Goal: Use online tool/utility: Utilize a website feature to perform a specific function

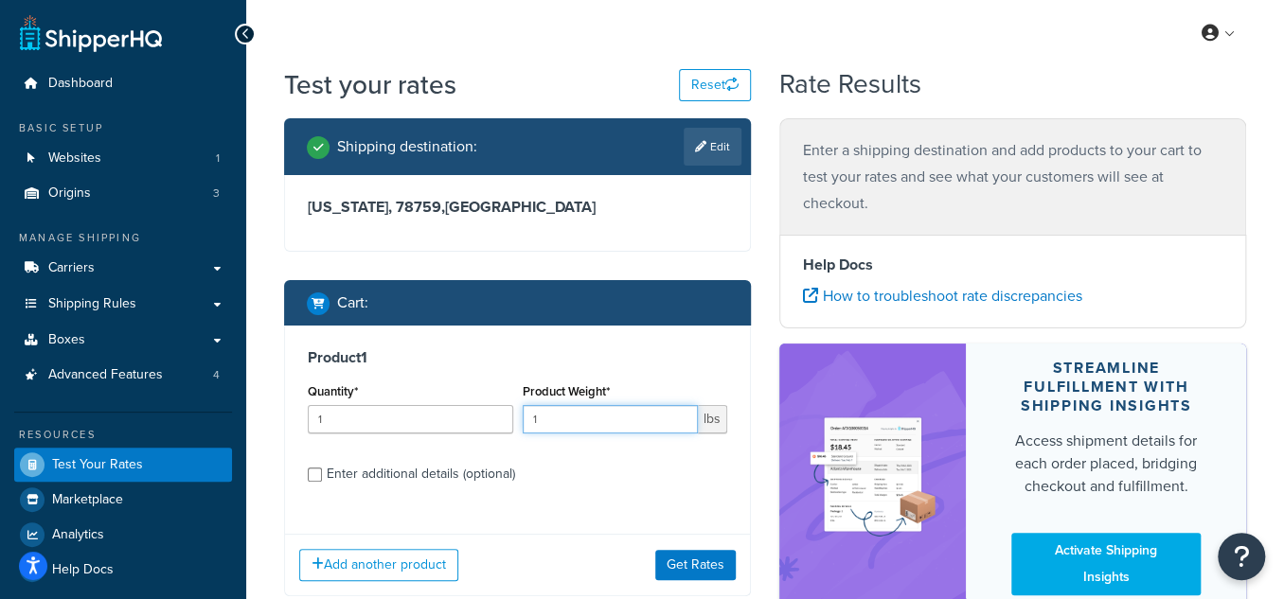
drag, startPoint x: 594, startPoint y: 417, endPoint x: 522, endPoint y: 429, distance: 72.8
click at [522, 429] on input "1" at bounding box center [610, 419] width 176 height 28
type input "231"
click at [402, 484] on div "Enter additional details (optional)" at bounding box center [421, 474] width 188 height 27
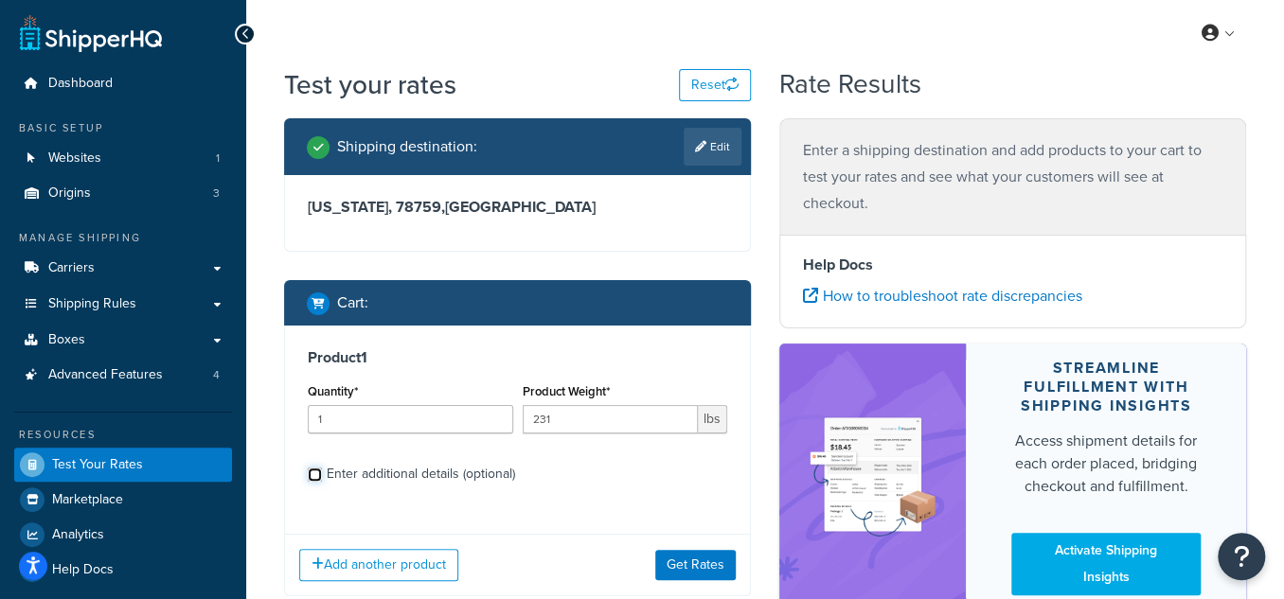
click at [322, 482] on input "Enter additional details (optional)" at bounding box center [315, 475] width 14 height 14
checkbox input "true"
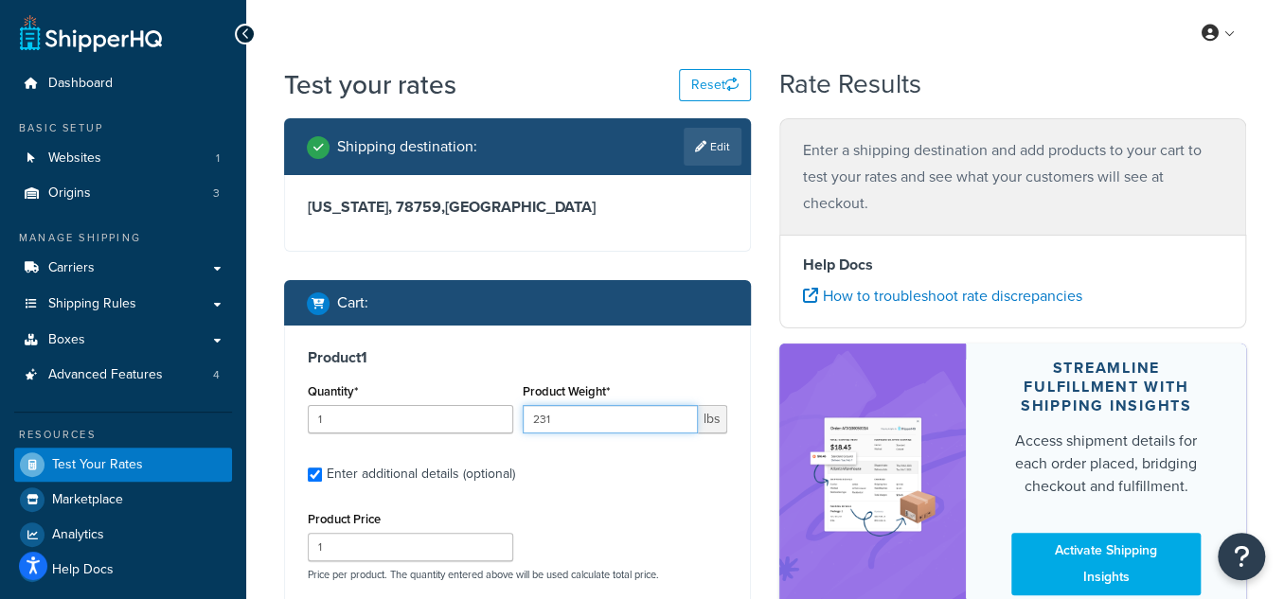
click at [573, 427] on input "231" at bounding box center [610, 419] width 176 height 28
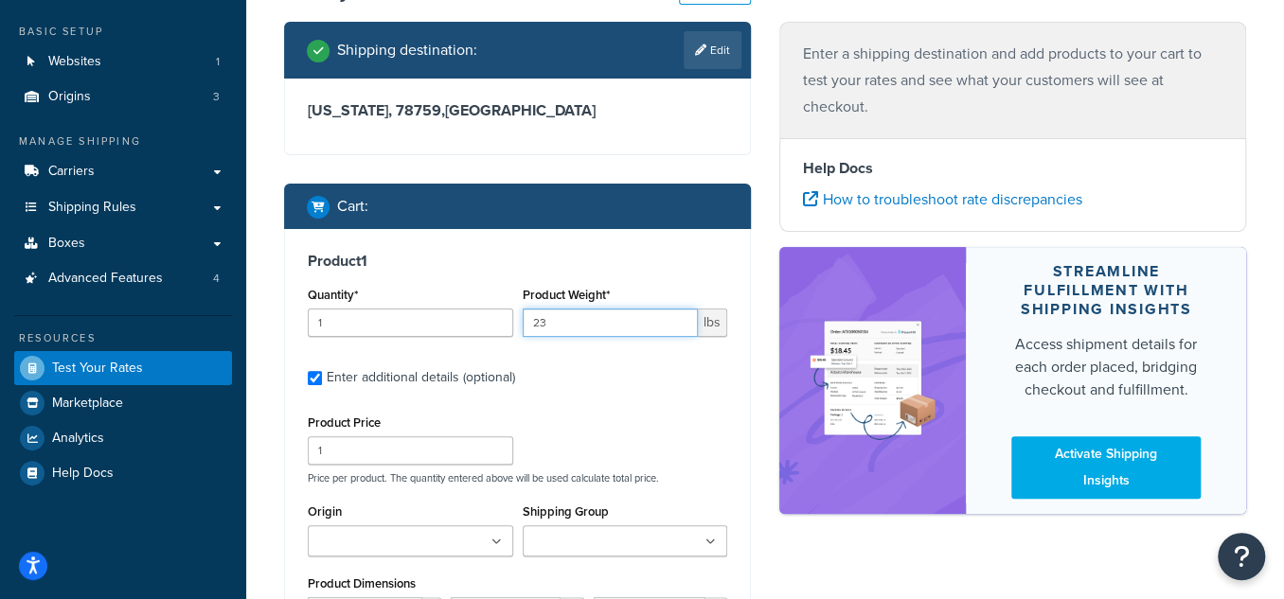
scroll to position [257, 0]
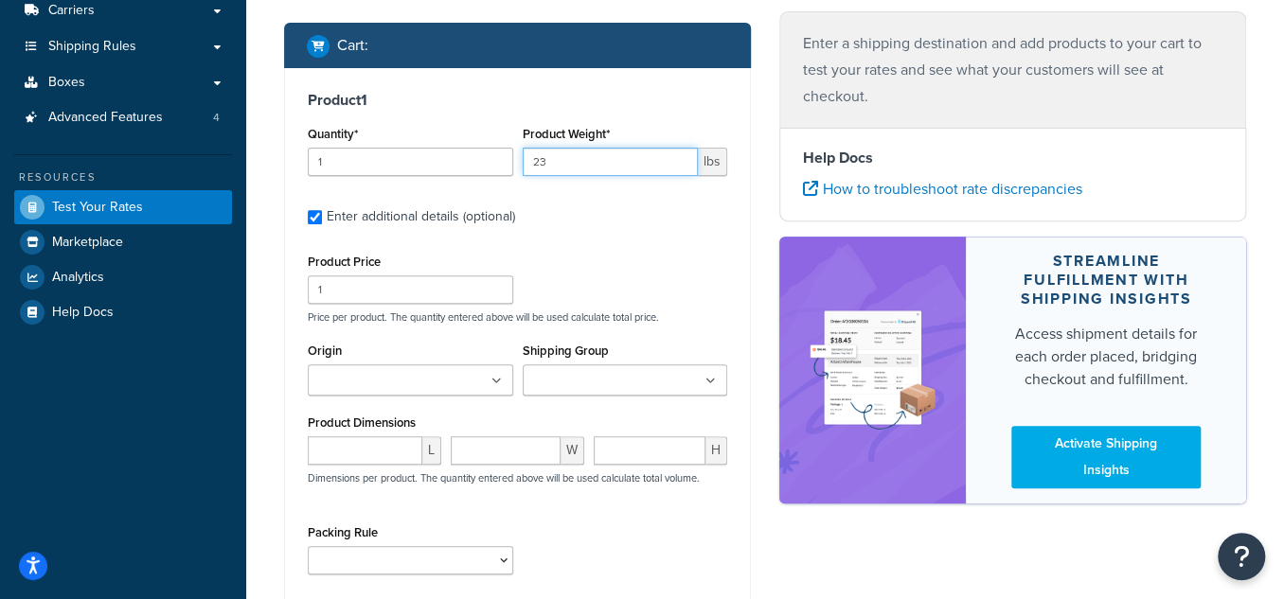
type input "23"
drag, startPoint x: 338, startPoint y: 290, endPoint x: 278, endPoint y: 295, distance: 59.9
click at [280, 295] on div "Shipping destination : Edit [US_STATE], 78759 , [GEOGRAPHIC_DATA] Cart : Produc…" at bounding box center [517, 289] width 495 height 856
click at [361, 458] on input "number" at bounding box center [365, 450] width 115 height 28
type input "38"
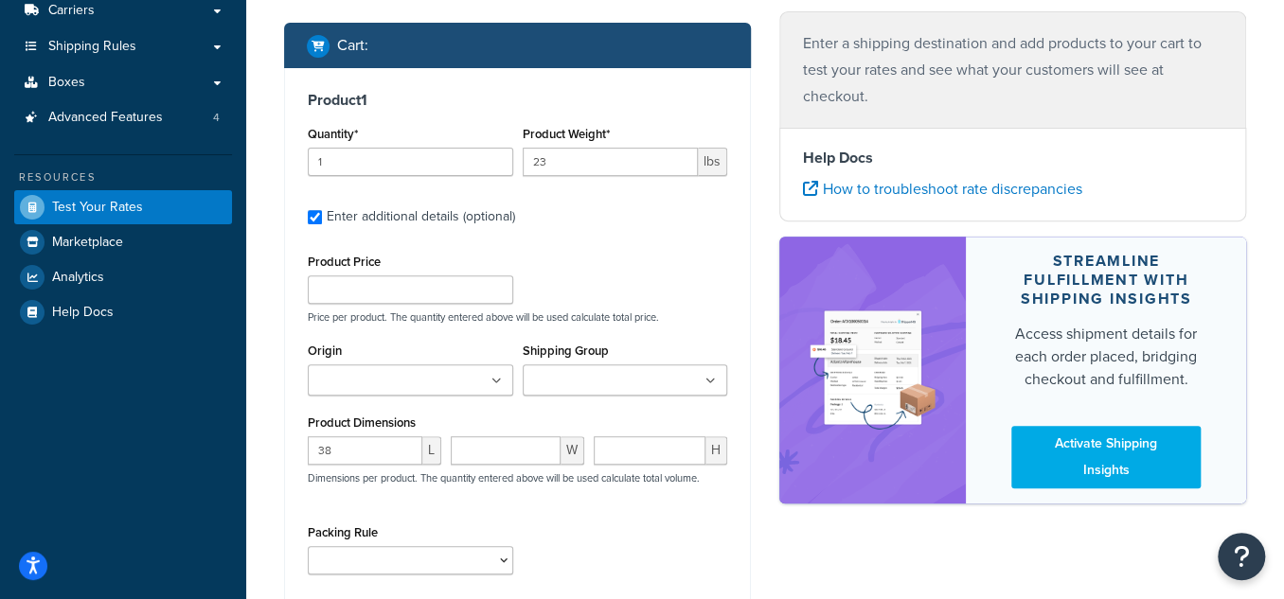
click at [525, 428] on div "Product Dimensions 38 L W H Dimensions per product. The quantity entered above …" at bounding box center [517, 458] width 419 height 96
click at [513, 445] on input "number" at bounding box center [506, 450] width 110 height 28
type input "6"
click at [629, 442] on input "number" at bounding box center [649, 450] width 112 height 28
type input "5.1"
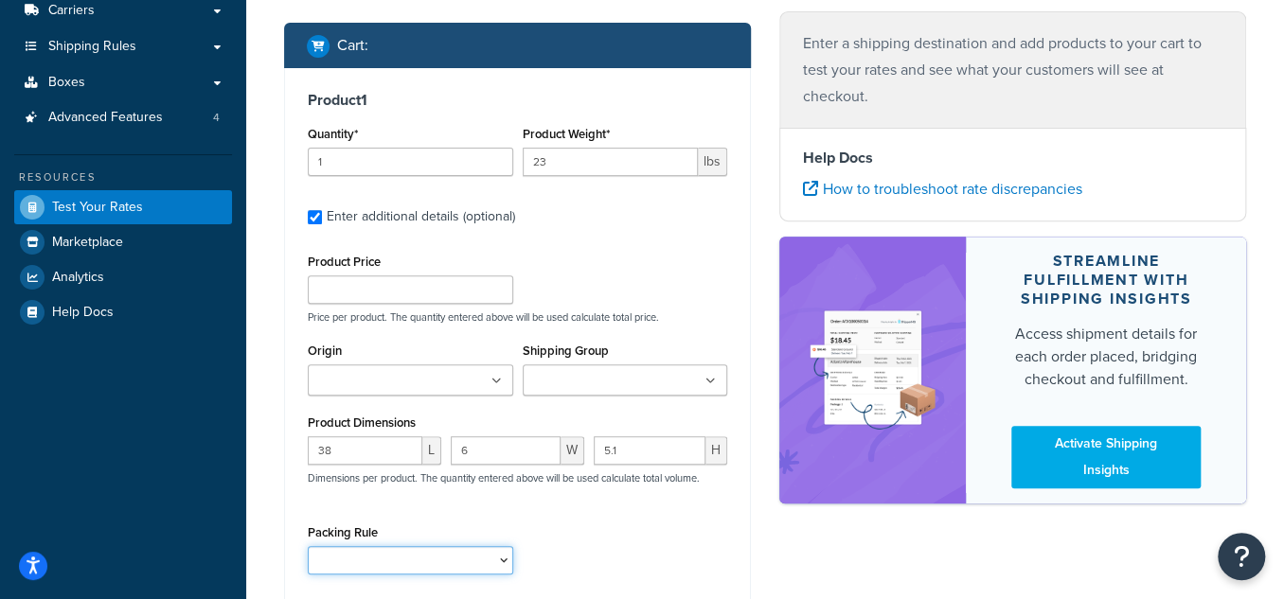
click at [401, 564] on select "test" at bounding box center [410, 560] width 205 height 28
select select "65687"
click at [308, 546] on select "test" at bounding box center [410, 560] width 205 height 28
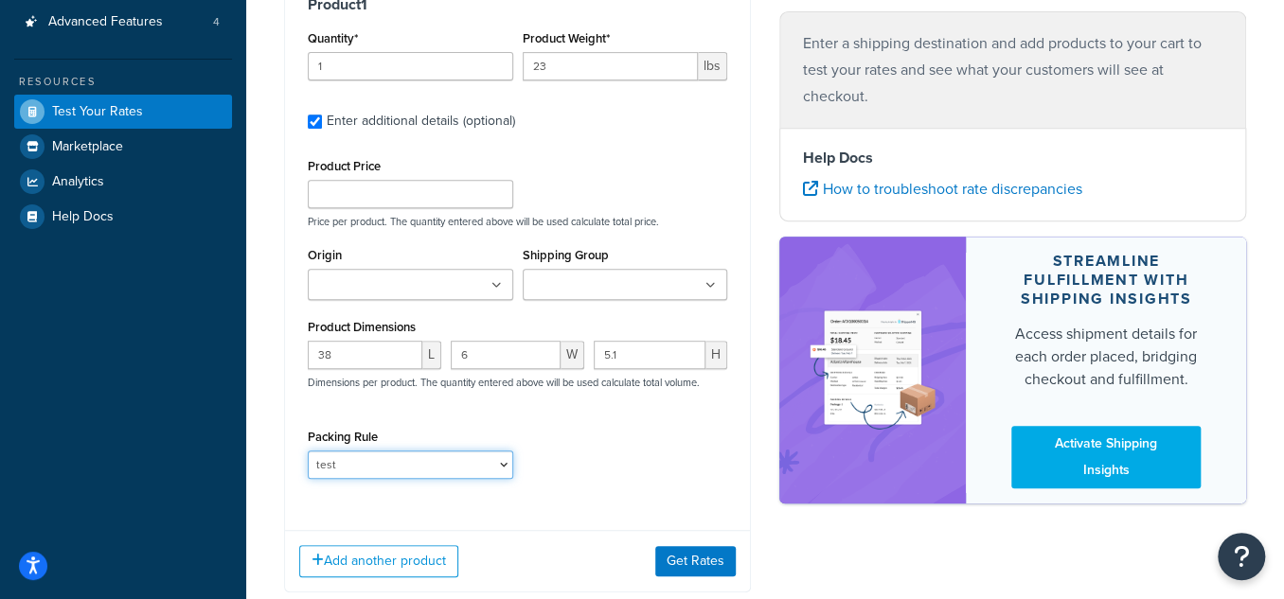
scroll to position [469, 0]
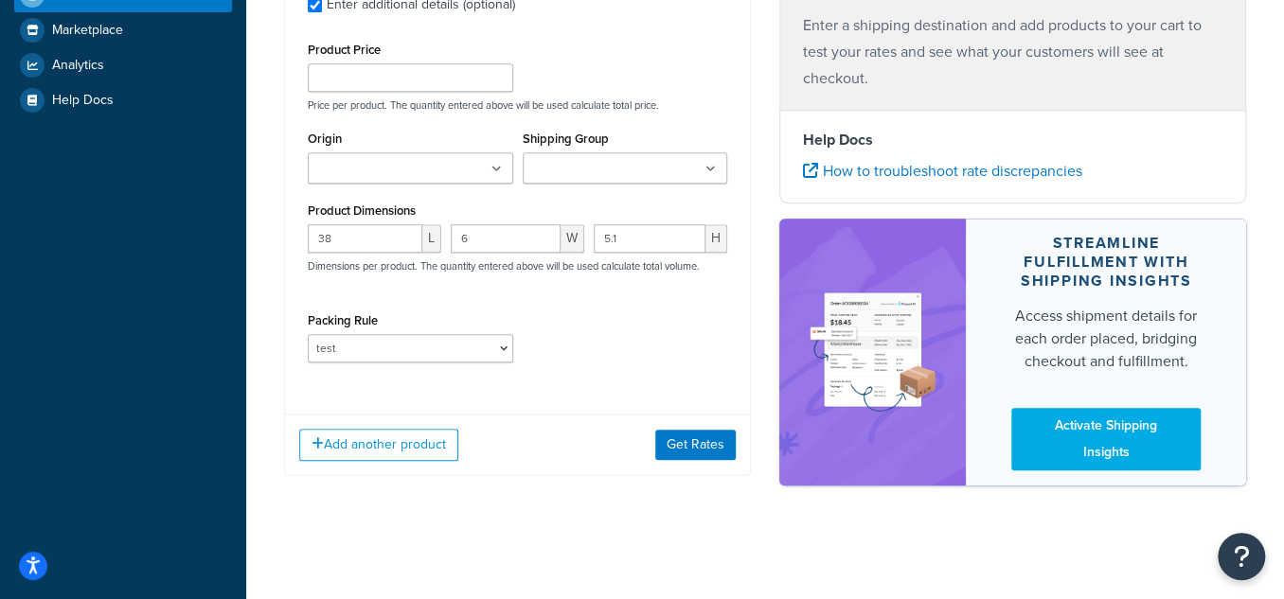
click at [714, 428] on div "Add another product Get Rates" at bounding box center [517, 445] width 465 height 62
click at [704, 446] on button "Get Rates" at bounding box center [695, 445] width 80 height 30
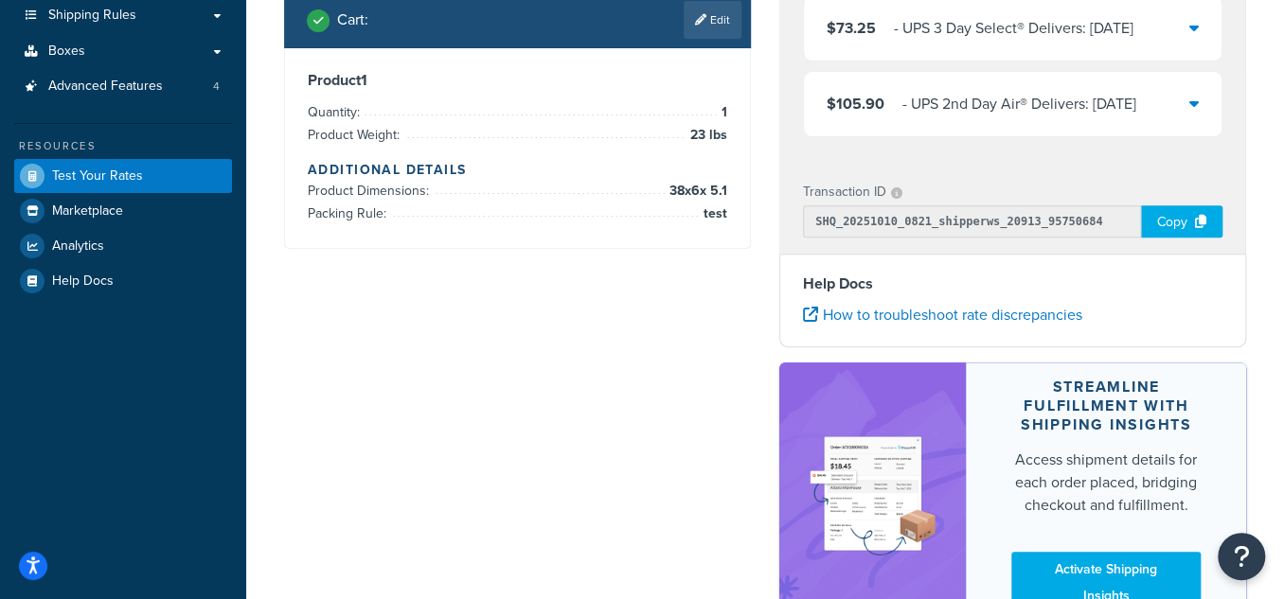
scroll to position [0, 0]
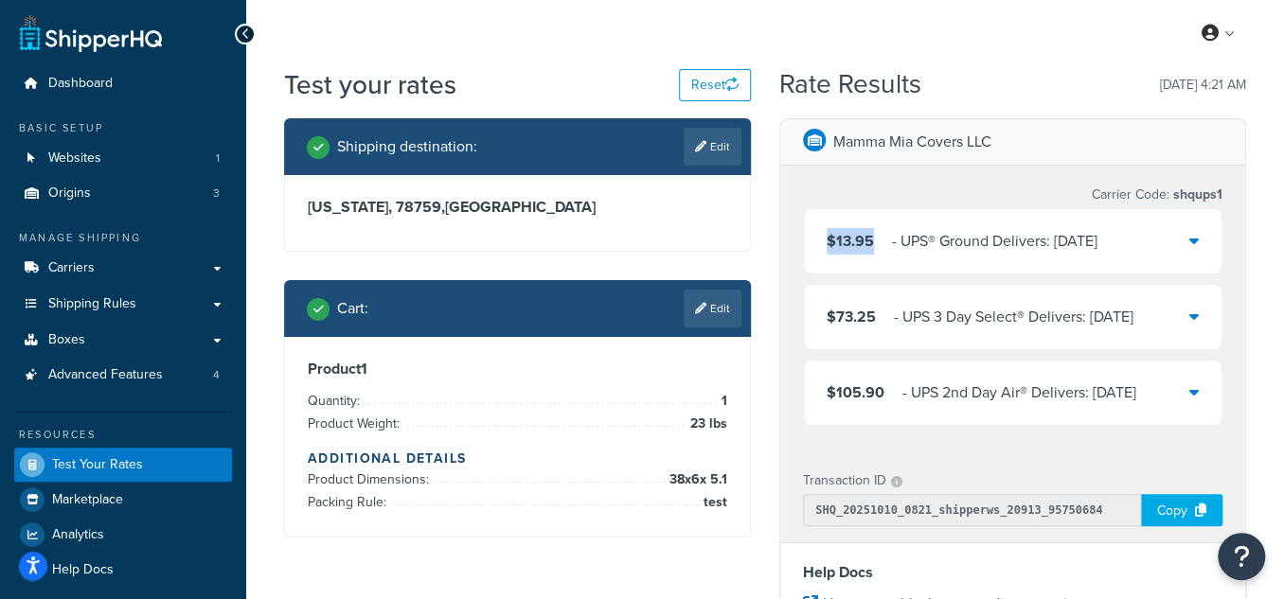
drag, startPoint x: 876, startPoint y: 246, endPoint x: 823, endPoint y: 249, distance: 53.1
click at [823, 249] on div "$13.95 ‌‌‍‍ - UPS® Ground Delivers: [DATE]" at bounding box center [1012, 241] width 417 height 64
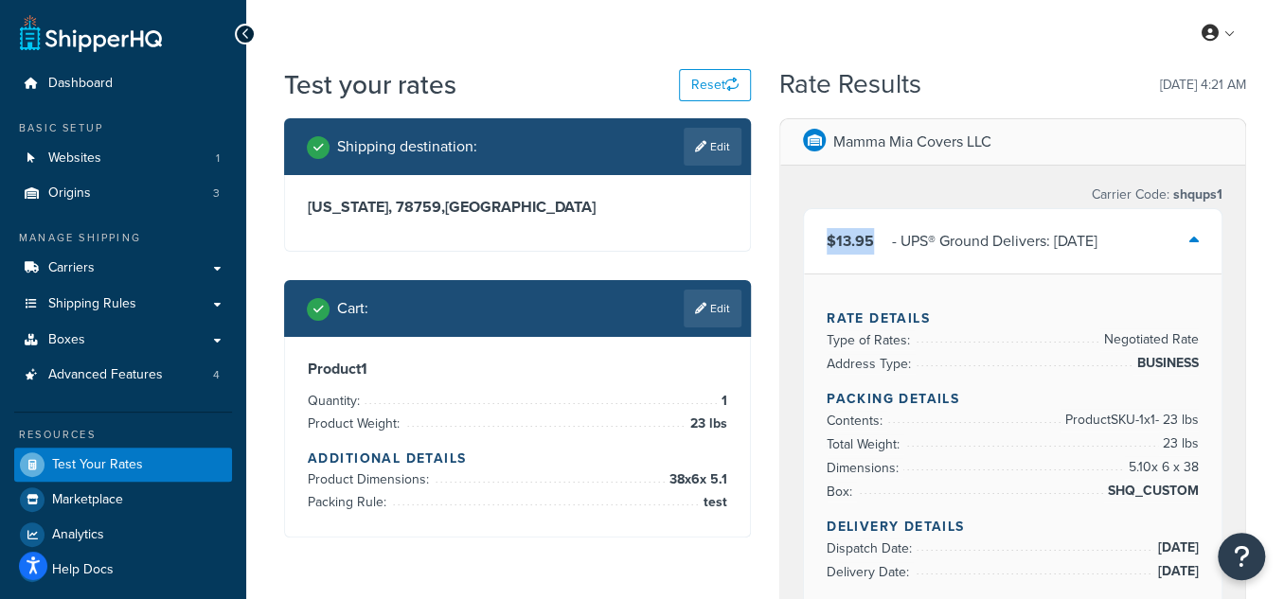
copy span "$13.95"
